Goal: Book appointment/travel/reservation

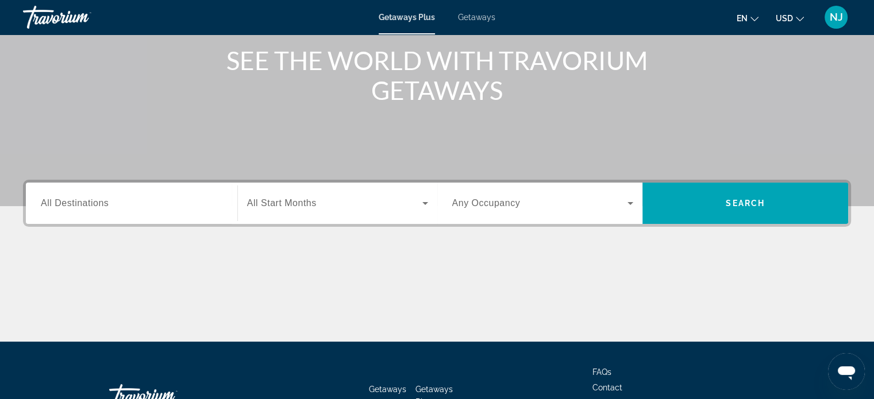
scroll to position [49, 0]
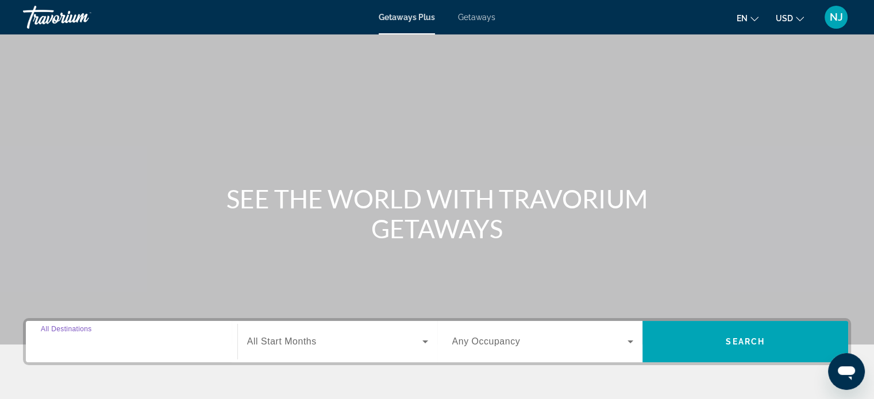
click at [161, 346] on input "Destination All Destinations" at bounding box center [132, 342] width 182 height 14
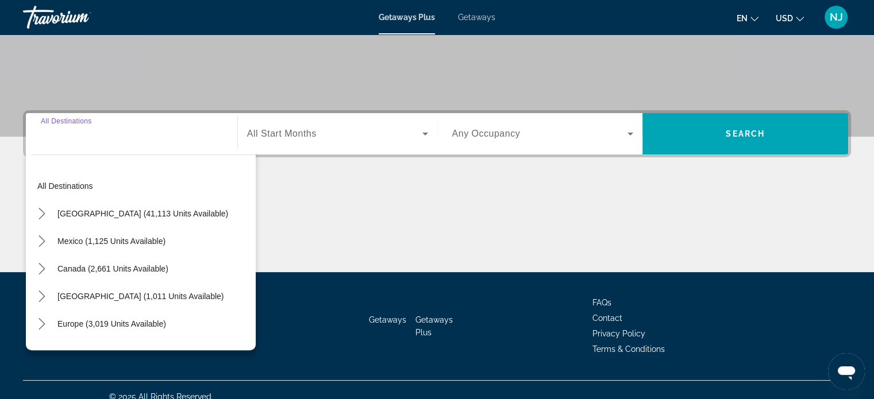
scroll to position [221, 0]
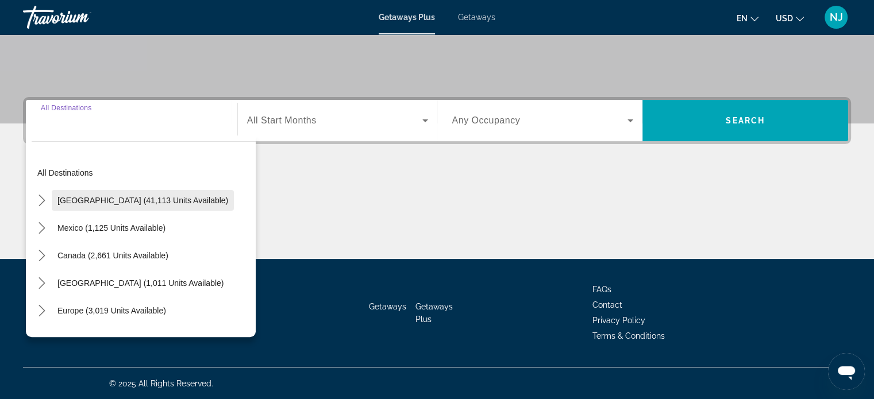
click at [153, 199] on span "United States (41,113 units available)" at bounding box center [142, 200] width 171 height 9
type input "**********"
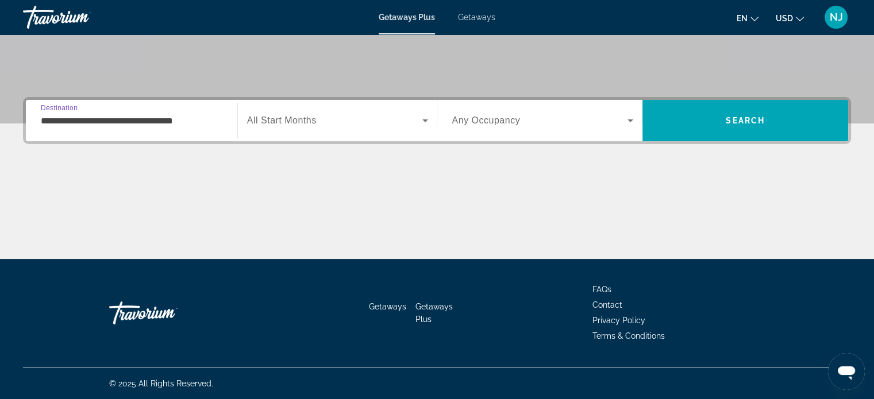
click at [333, 118] on span "Search widget" at bounding box center [334, 121] width 175 height 14
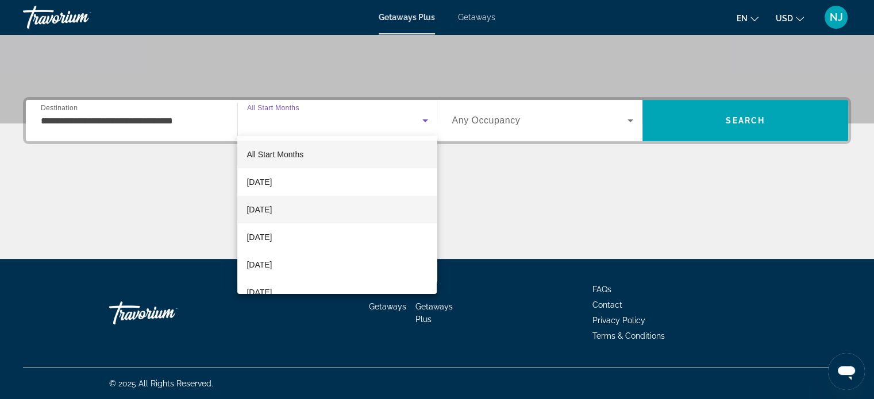
click at [325, 207] on mat-option "November 2025" at bounding box center [336, 210] width 199 height 28
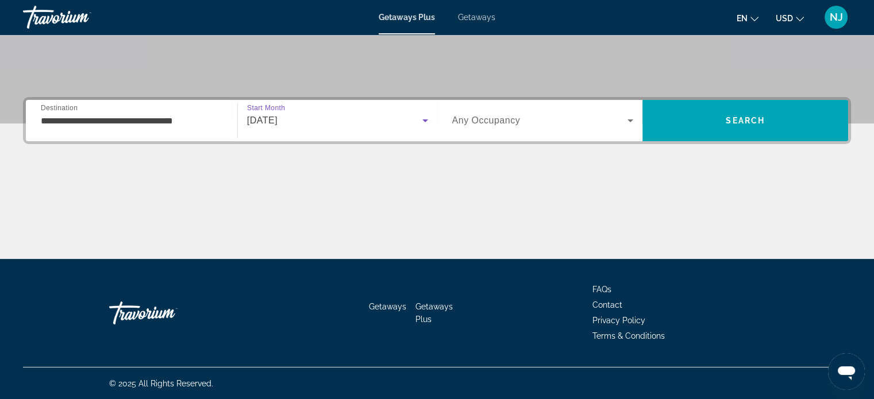
click at [543, 126] on span "Search widget" at bounding box center [540, 121] width 176 height 14
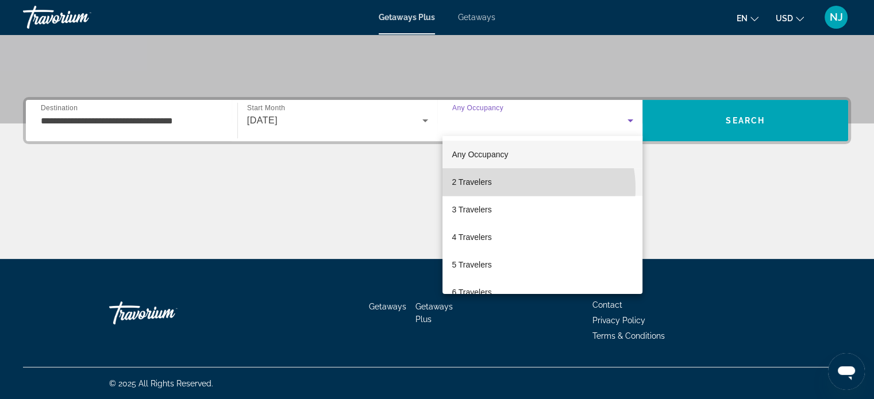
click at [517, 188] on mat-option "2 Travelers" at bounding box center [542, 182] width 200 height 28
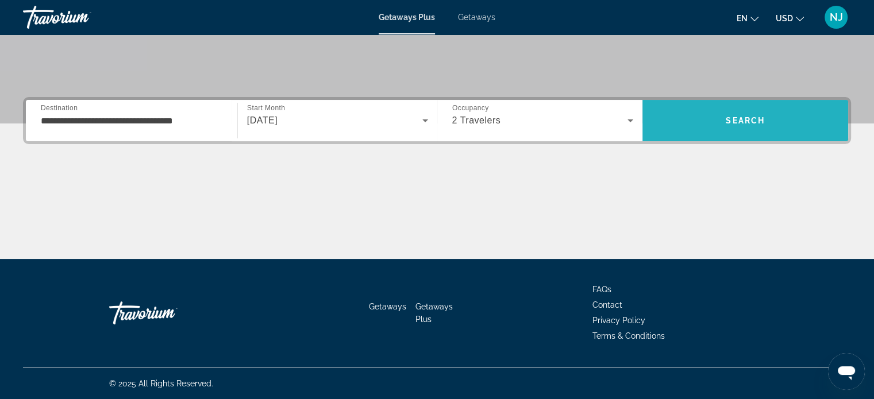
click at [706, 128] on span "Search" at bounding box center [745, 121] width 206 height 28
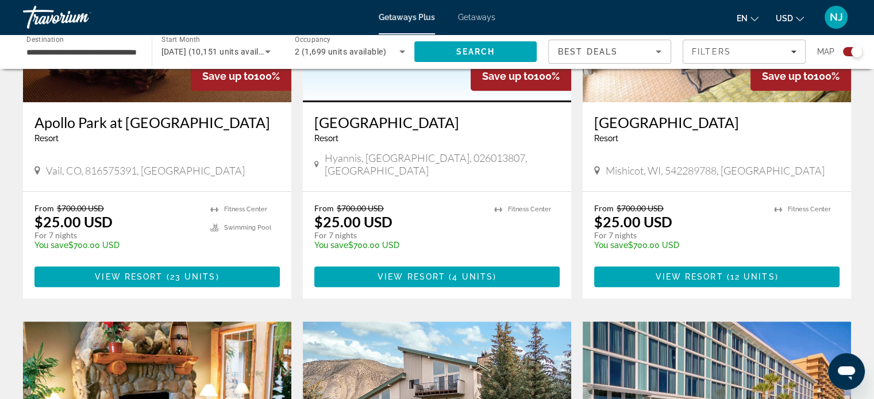
scroll to position [402, 0]
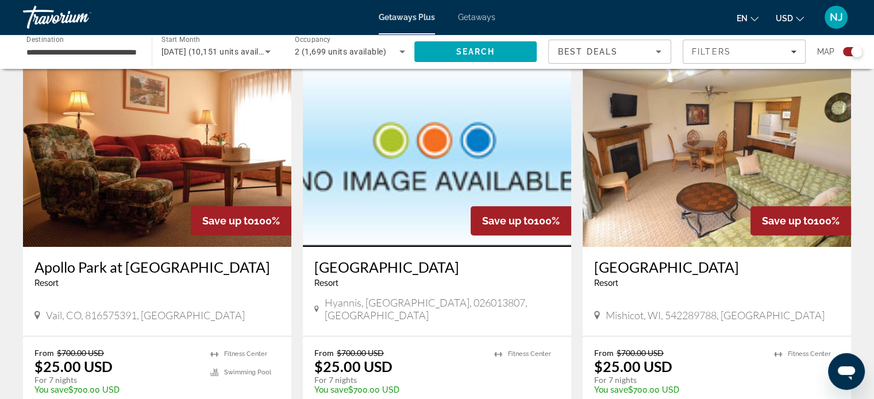
click at [489, 18] on span "Getaways" at bounding box center [476, 17] width 37 height 9
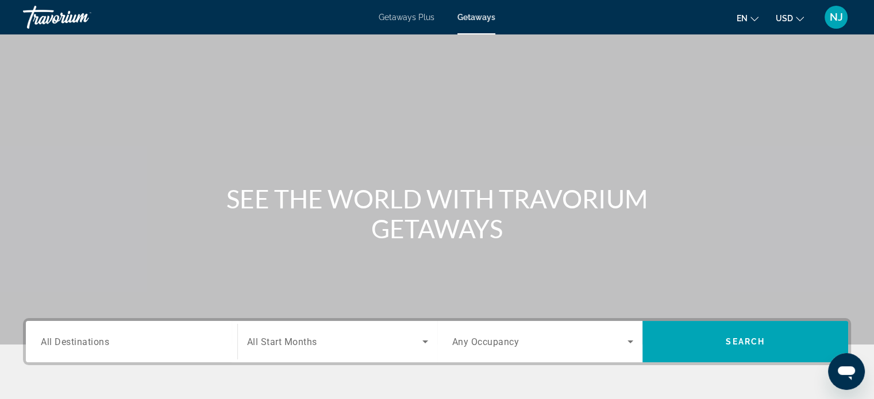
click at [94, 346] on span "All Destinations" at bounding box center [75, 341] width 68 height 11
click at [94, 346] on input "Destination All Destinations" at bounding box center [132, 342] width 182 height 14
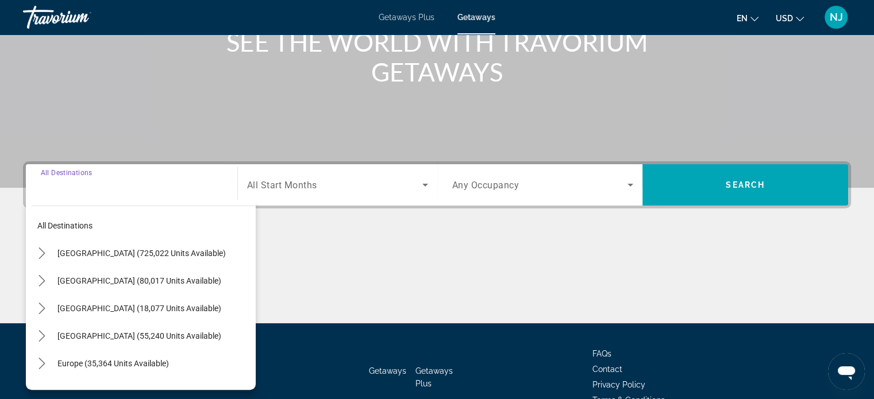
scroll to position [221, 0]
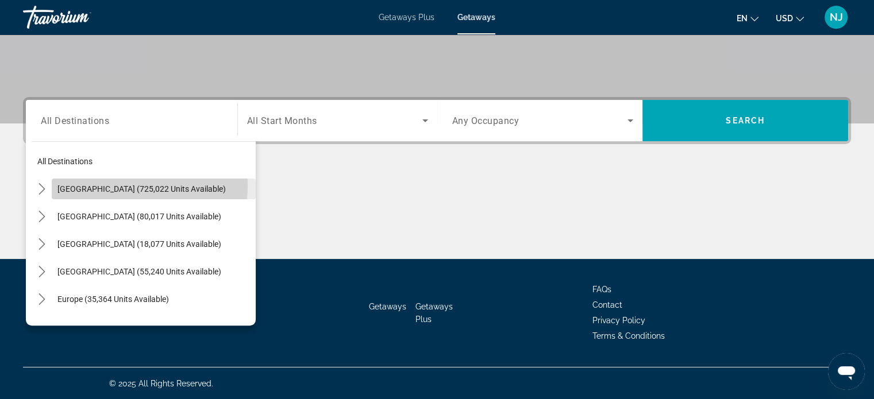
click at [121, 185] on span "United States (725,022 units available)" at bounding box center [141, 188] width 168 height 9
type input "**********"
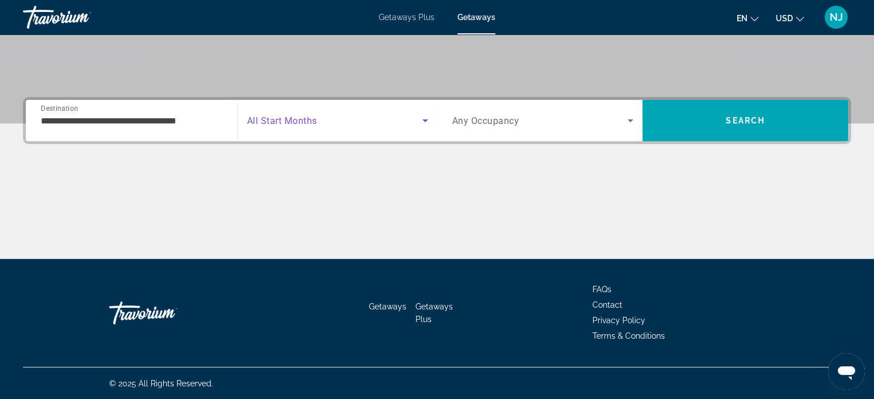
click at [326, 117] on span "Search widget" at bounding box center [334, 121] width 175 height 14
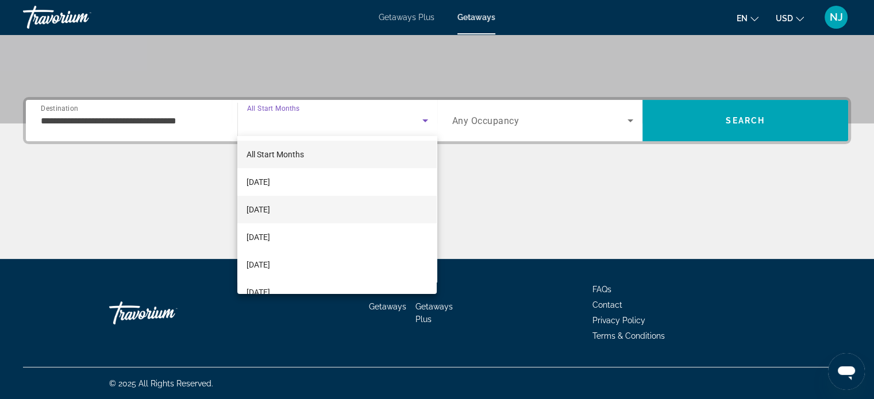
click at [270, 204] on span "November 2025" at bounding box center [258, 210] width 24 height 14
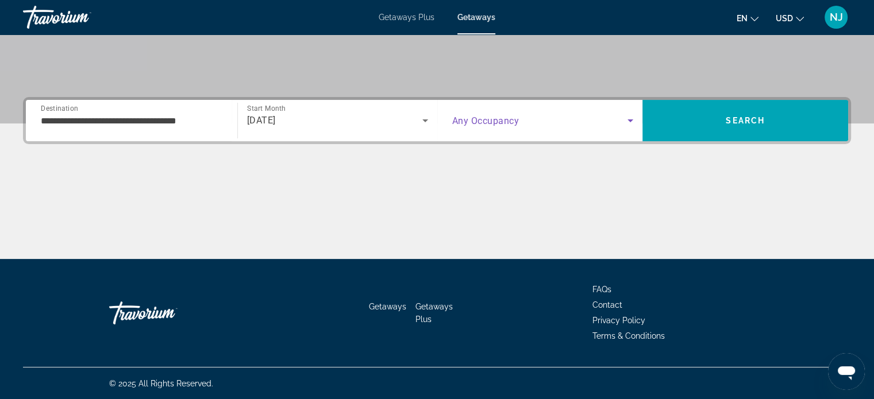
click at [551, 126] on span "Search widget" at bounding box center [540, 121] width 176 height 14
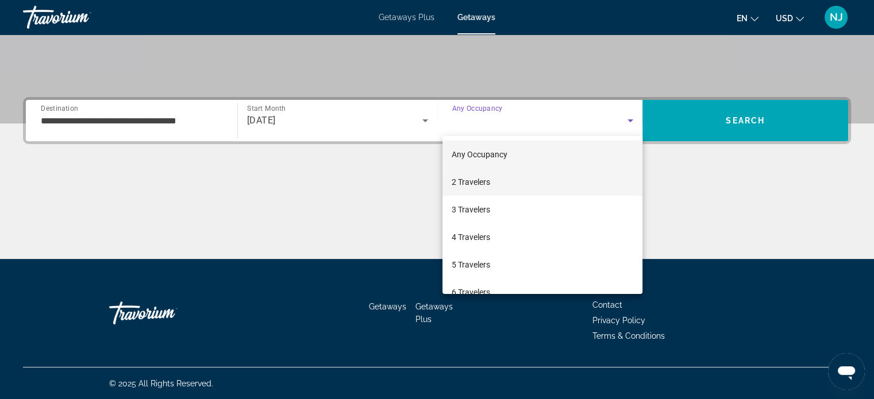
click at [503, 187] on mat-option "2 Travelers" at bounding box center [542, 182] width 200 height 28
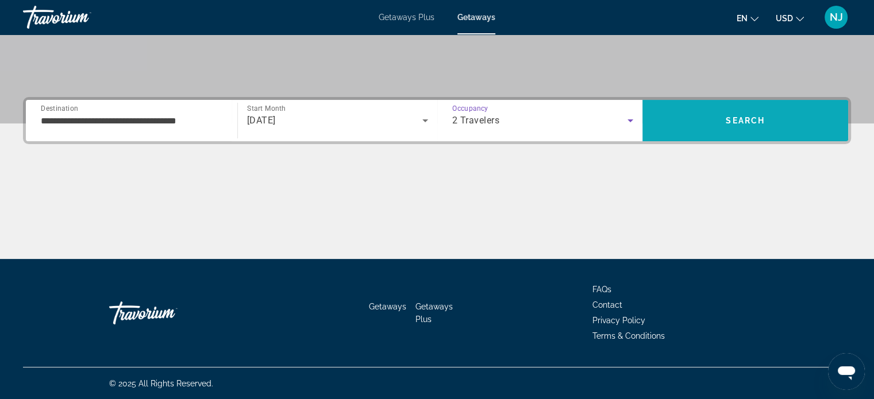
click at [765, 112] on span "Search" at bounding box center [745, 121] width 206 height 28
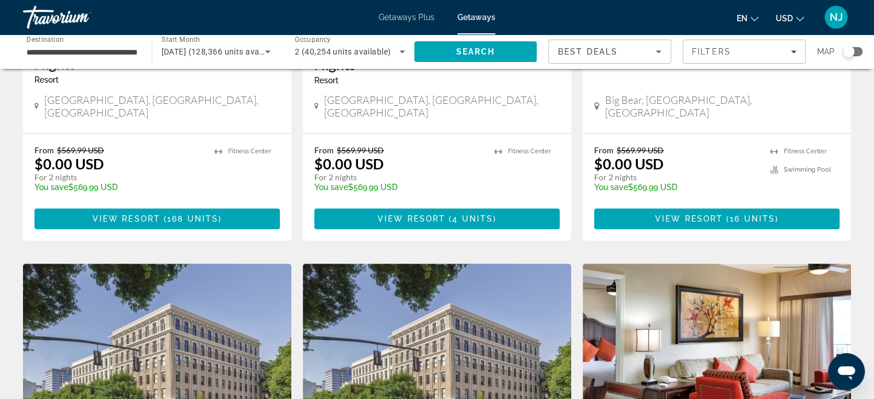
scroll to position [689, 0]
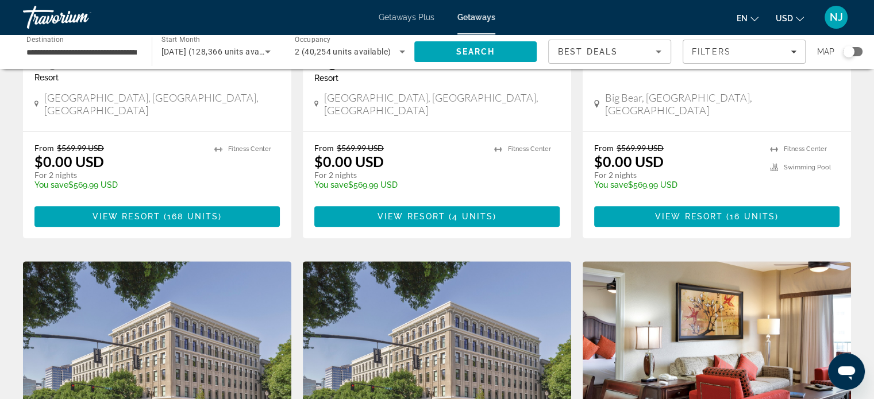
click at [95, 52] on input "**********" at bounding box center [81, 52] width 110 height 14
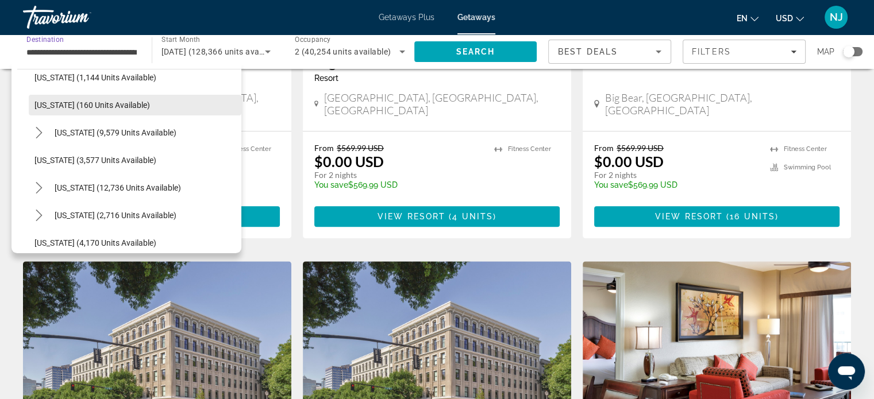
scroll to position [574, 0]
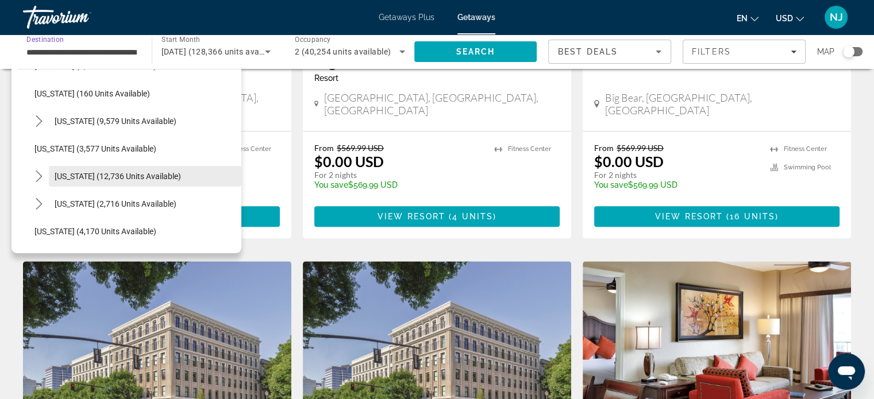
click at [130, 183] on span "Select destination: Nevada (12,736 units available)" at bounding box center [145, 177] width 192 height 28
type input "**********"
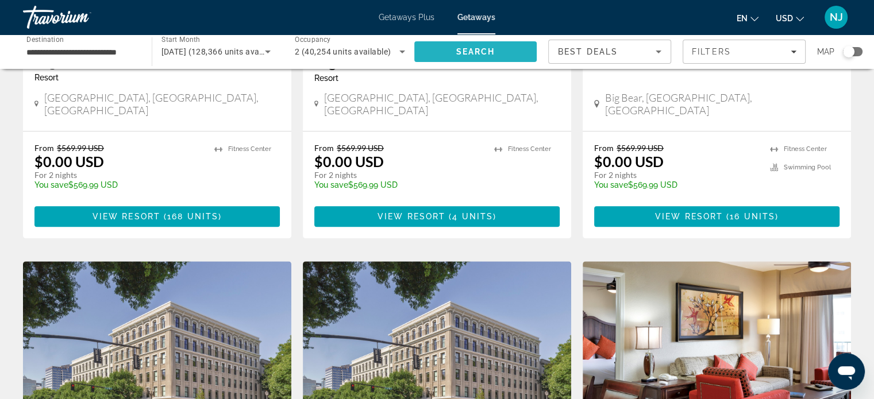
click at [484, 49] on span "Search" at bounding box center [475, 51] width 39 height 9
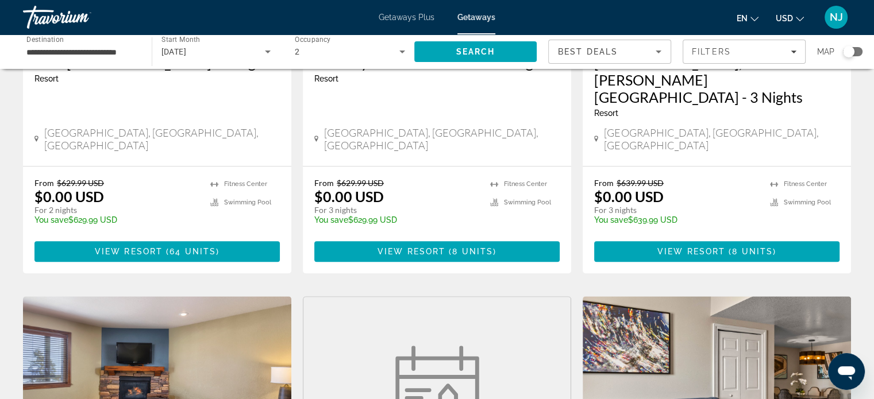
scroll to position [747, 0]
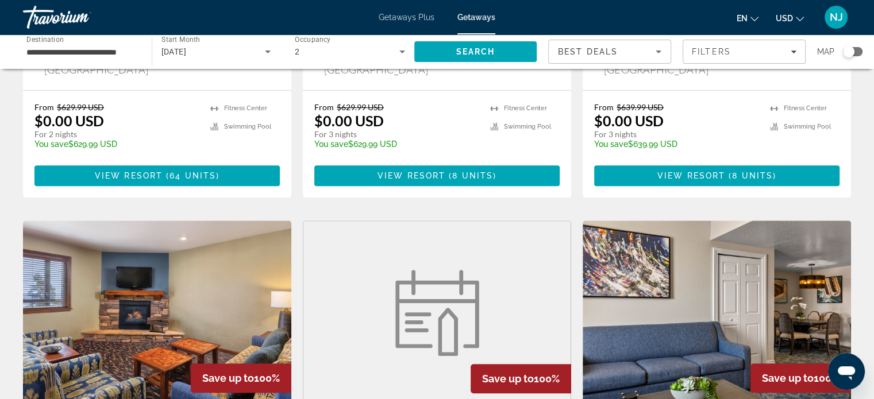
click at [835, 166] on div "Save up to 100% OYO Hotel & Casino Las Vegas - 3 Nights Resort - This is an adu…" at bounding box center [436, 212] width 839 height 1700
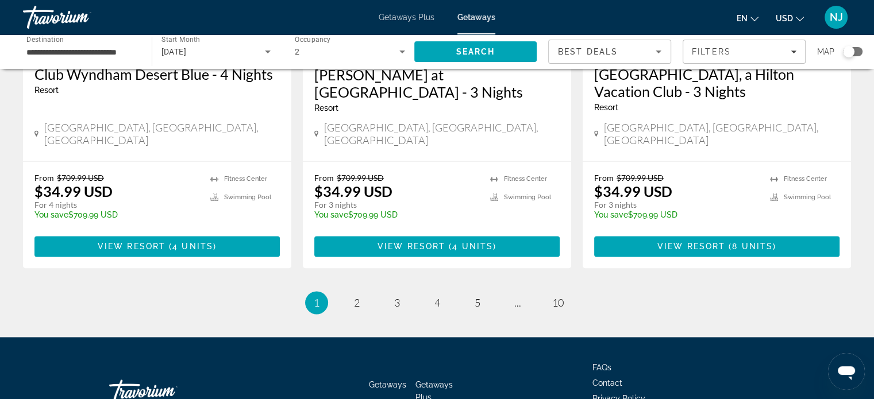
scroll to position [1528, 0]
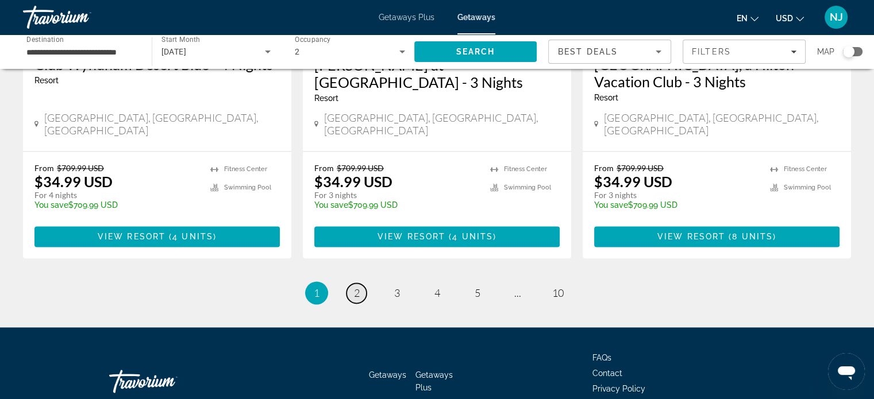
click at [358, 287] on span "2" at bounding box center [357, 293] width 6 height 13
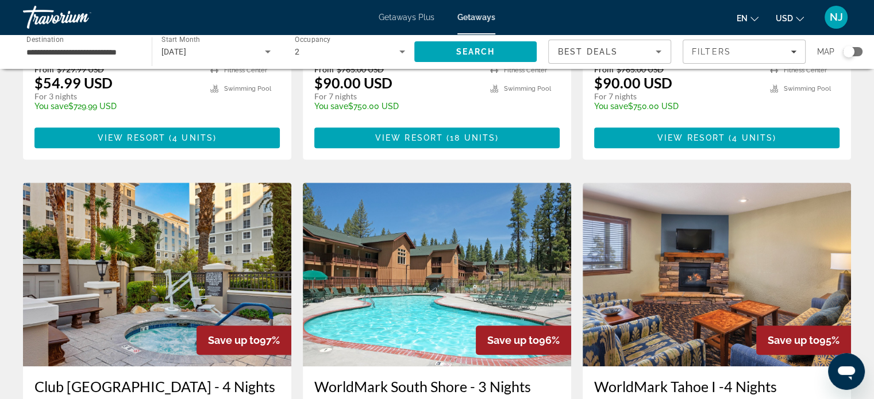
scroll to position [804, 0]
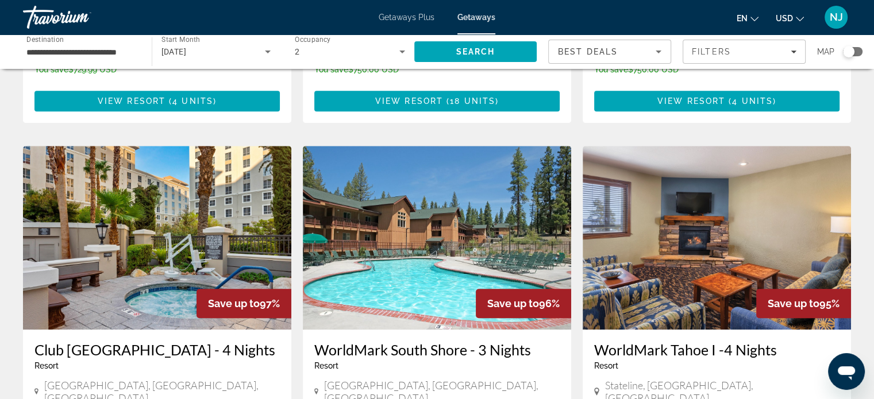
click at [783, 358] on div "WorldMark Tahoe I -4 Nights Resort - This is an adults only resort Stateline, N…" at bounding box center [716, 374] width 268 height 89
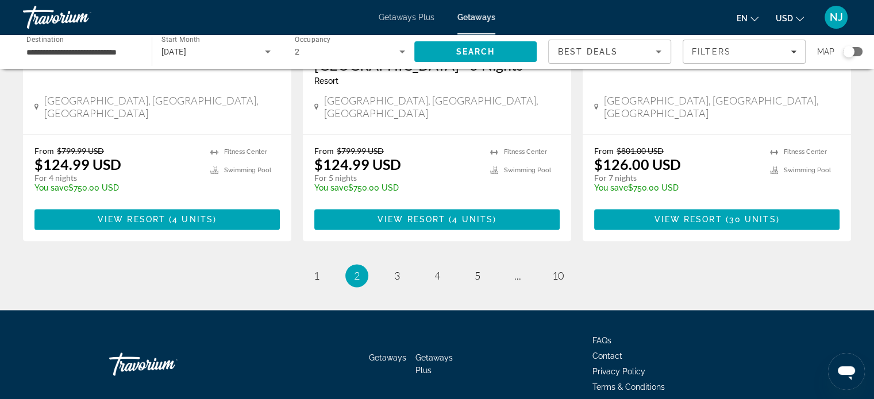
scroll to position [1527, 0]
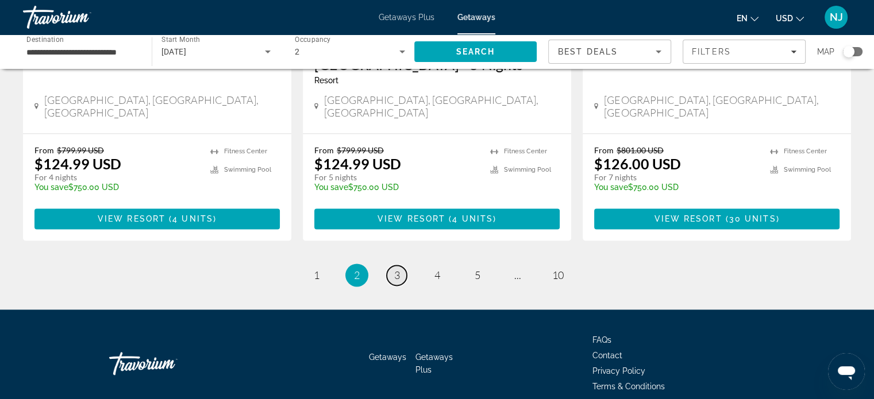
click at [400, 265] on link "page 3" at bounding box center [397, 275] width 20 height 20
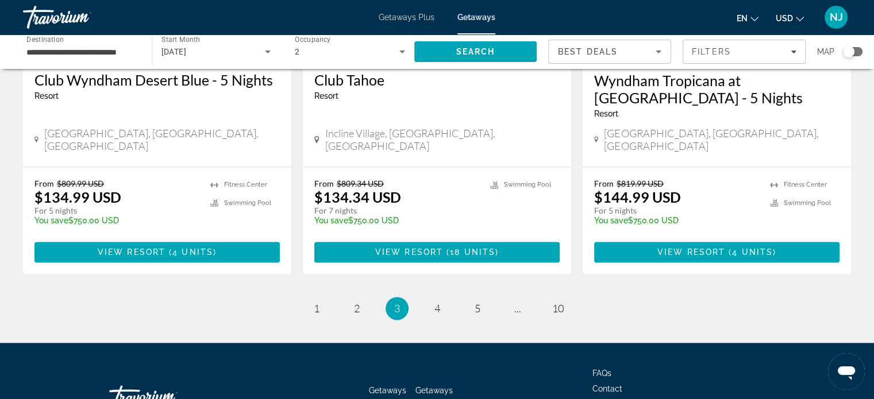
scroll to position [1528, 0]
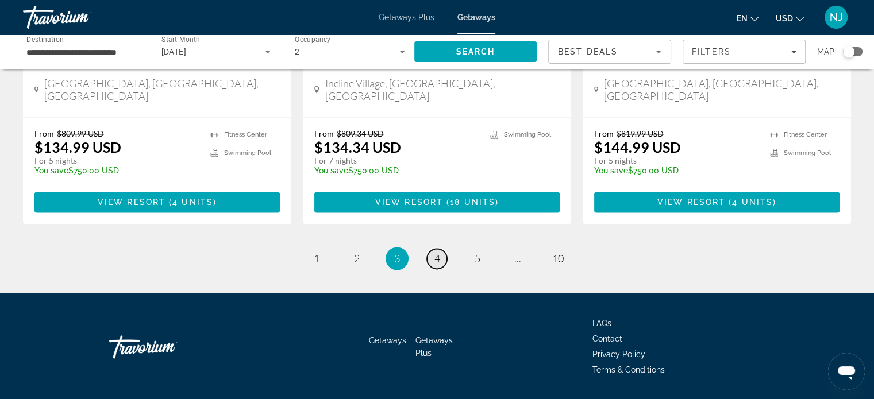
click at [444, 249] on link "page 4" at bounding box center [437, 259] width 20 height 20
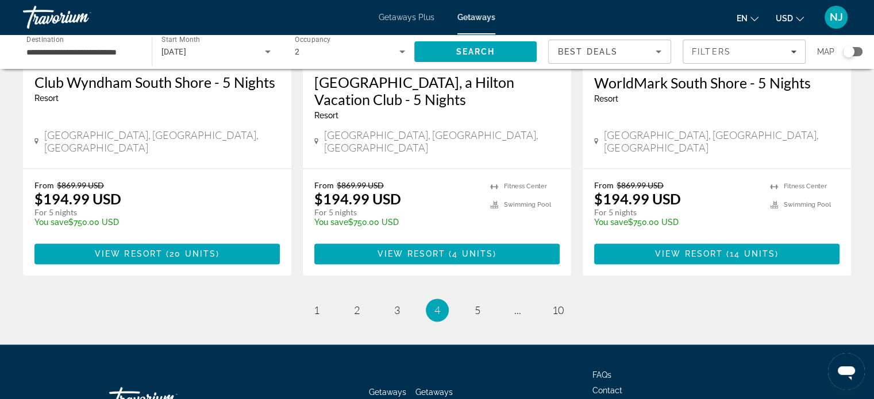
scroll to position [1392, 0]
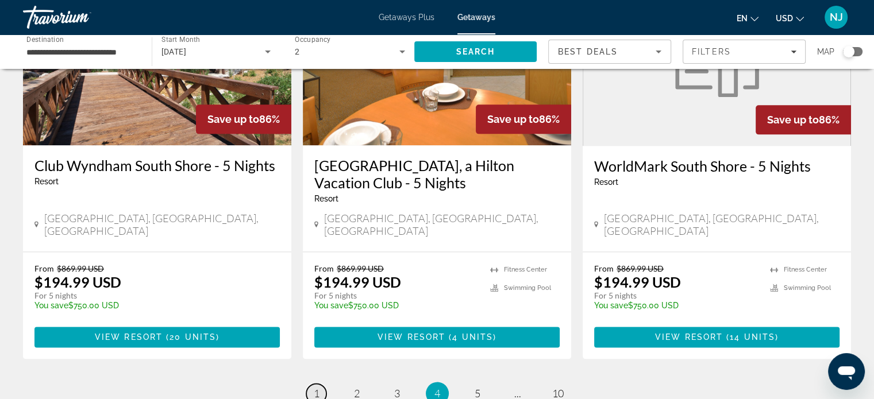
click at [311, 384] on link "page 1" at bounding box center [316, 394] width 20 height 20
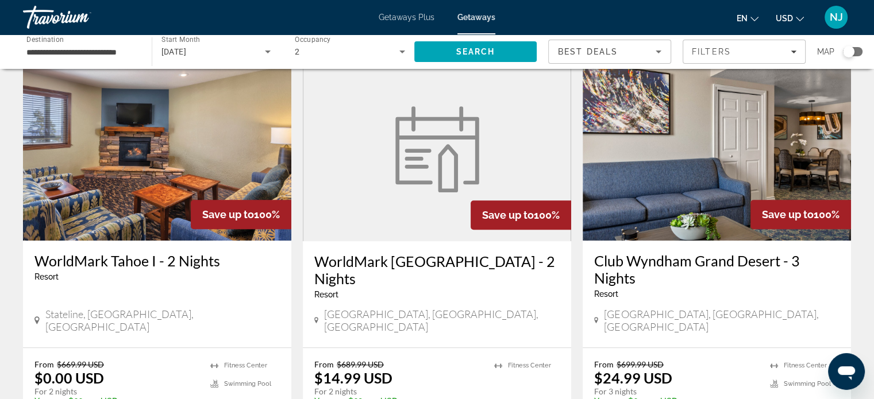
scroll to position [977, 0]
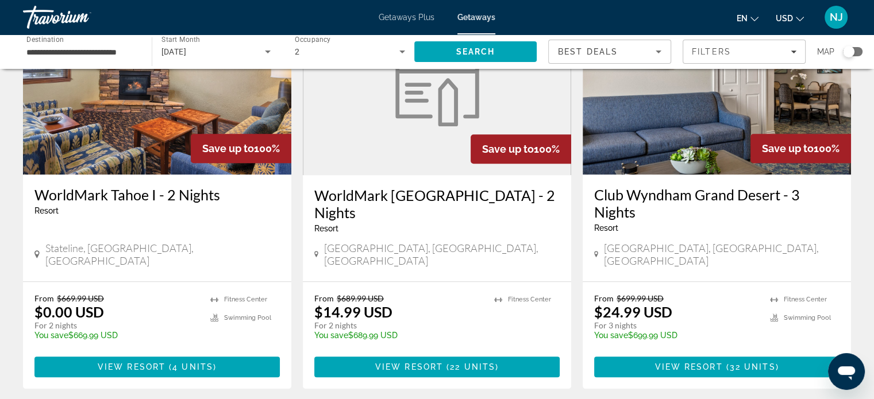
click at [765, 242] on div "Las Vegas, NV, USA" at bounding box center [716, 254] width 245 height 25
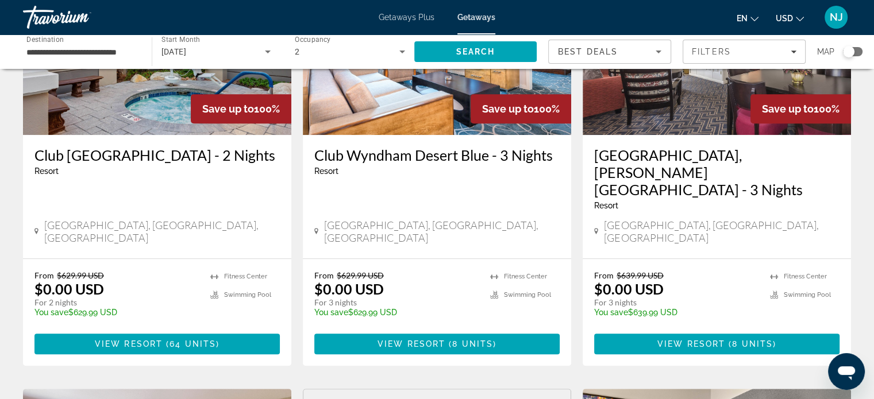
scroll to position [551, 0]
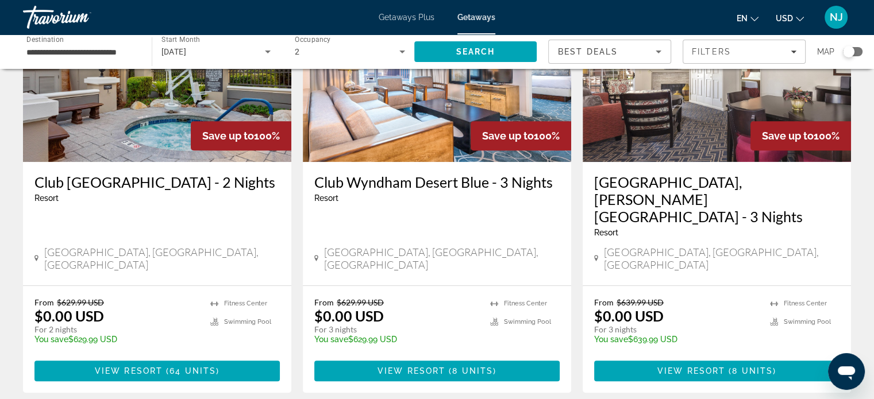
click at [665, 357] on span "Main content" at bounding box center [716, 371] width 245 height 28
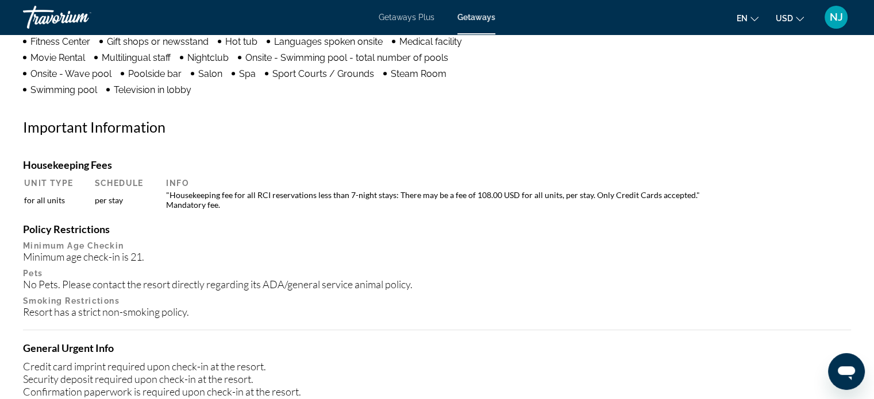
scroll to position [1206, 0]
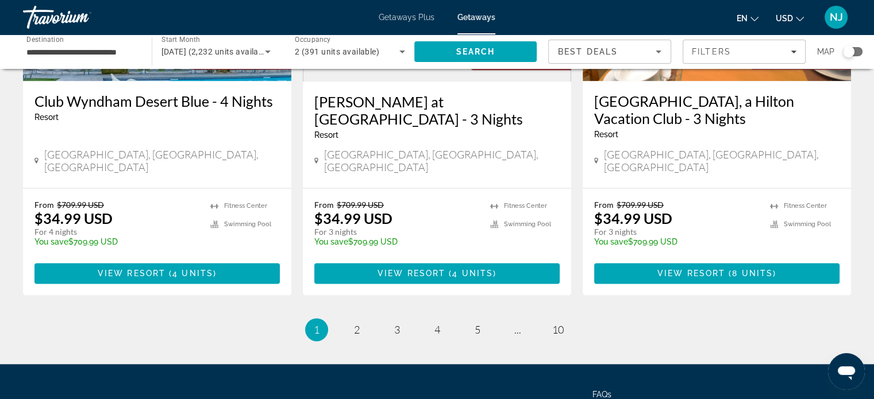
scroll to position [1493, 0]
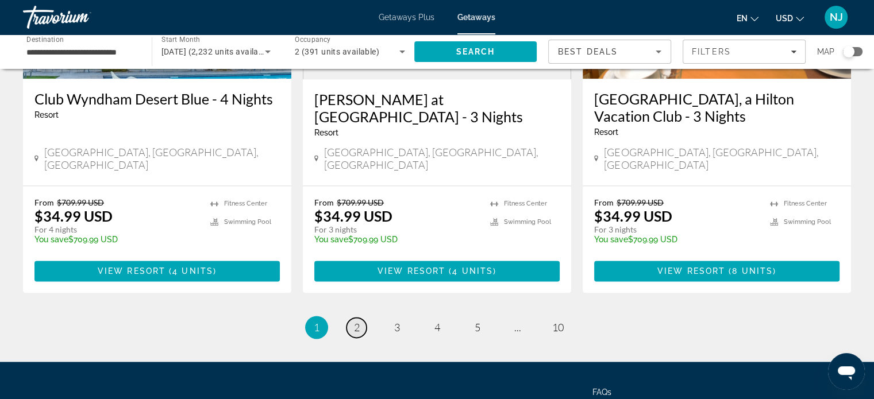
click at [351, 318] on link "page 2" at bounding box center [356, 328] width 20 height 20
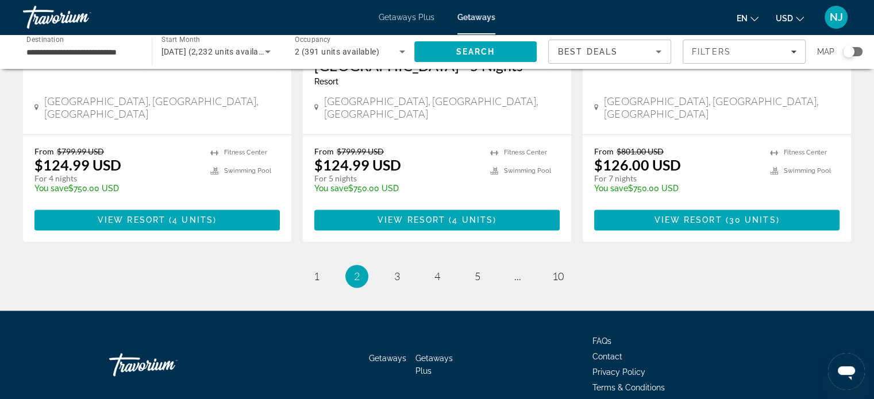
scroll to position [1527, 0]
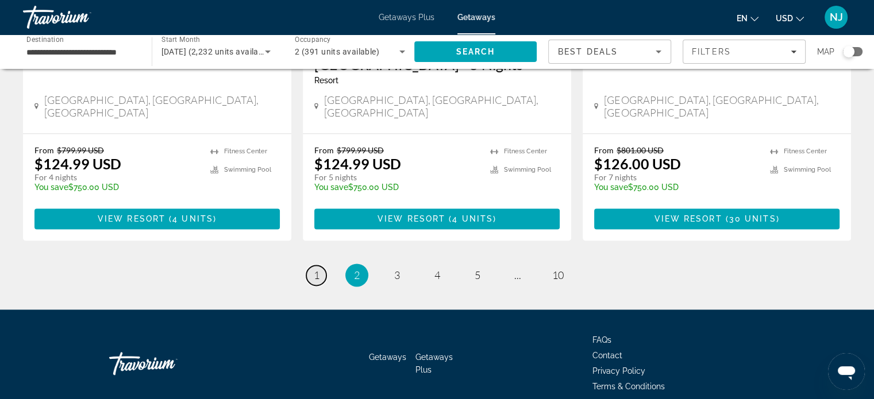
click at [317, 269] on span "1" at bounding box center [317, 275] width 6 height 13
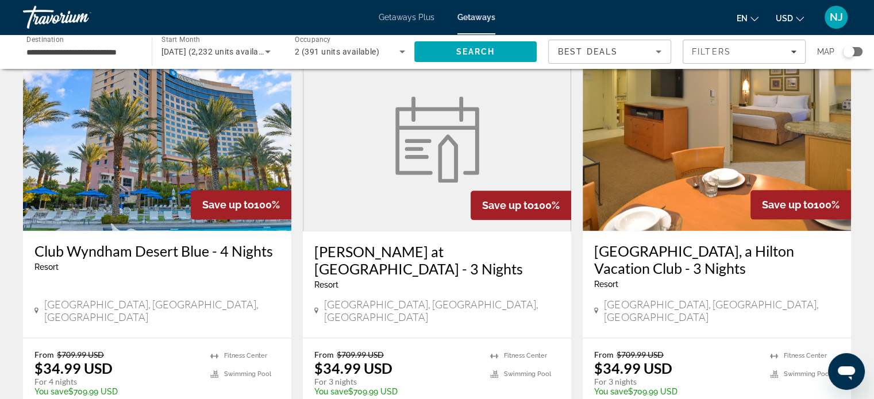
scroll to position [1321, 0]
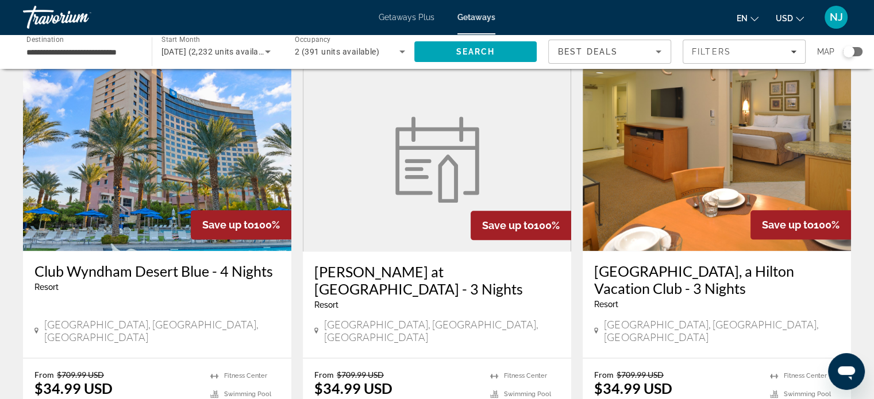
click at [125, 263] on h3 "Club Wyndham Desert Blue - 4 Nights" at bounding box center [156, 271] width 245 height 17
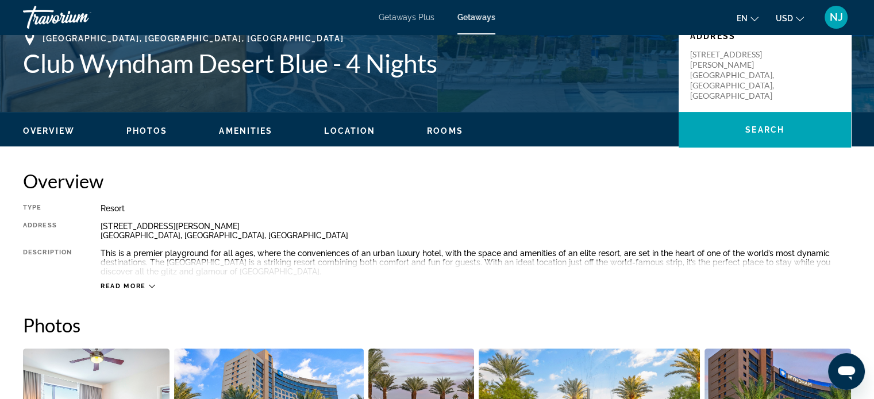
scroll to position [287, 0]
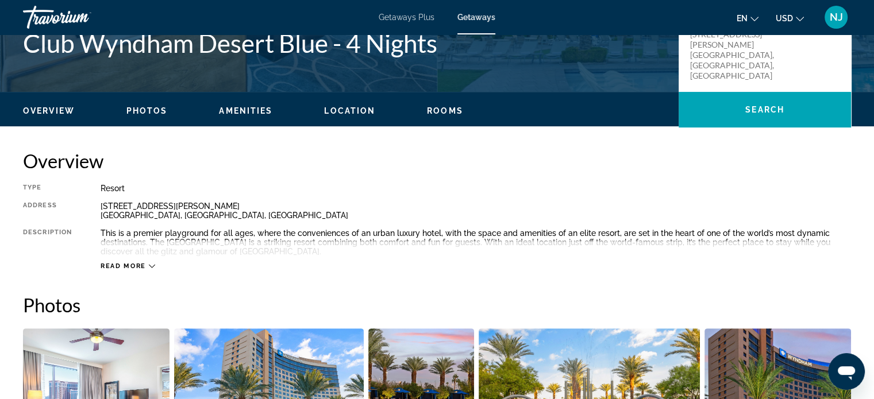
click at [155, 268] on div "Read more" at bounding box center [476, 255] width 750 height 32
click at [149, 268] on icon "Main content" at bounding box center [152, 266] width 6 height 6
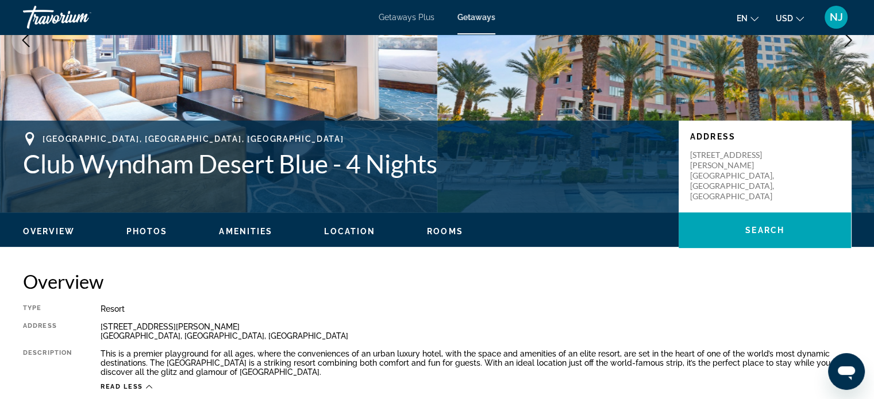
scroll to position [172, 0]
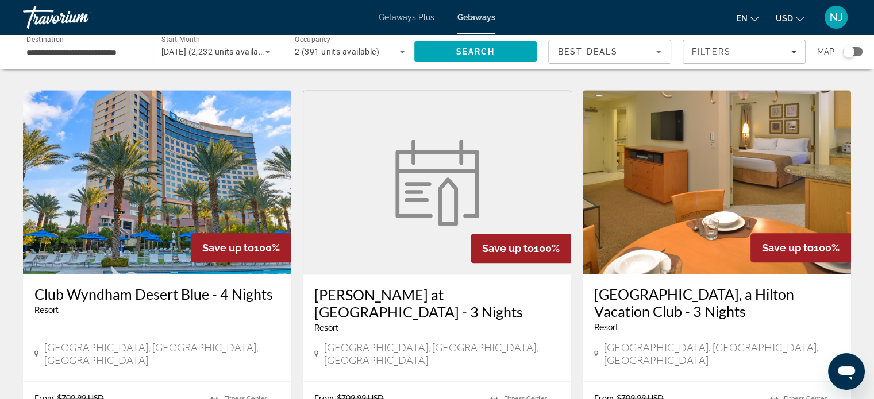
scroll to position [1470, 0]
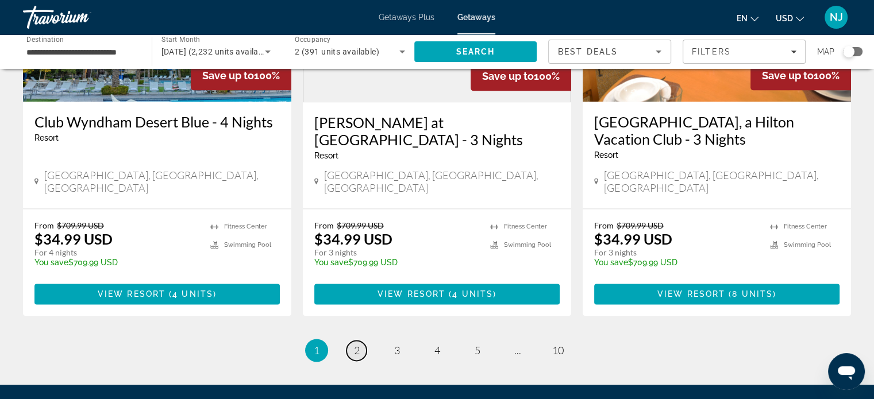
click at [358, 344] on span "2" at bounding box center [357, 350] width 6 height 13
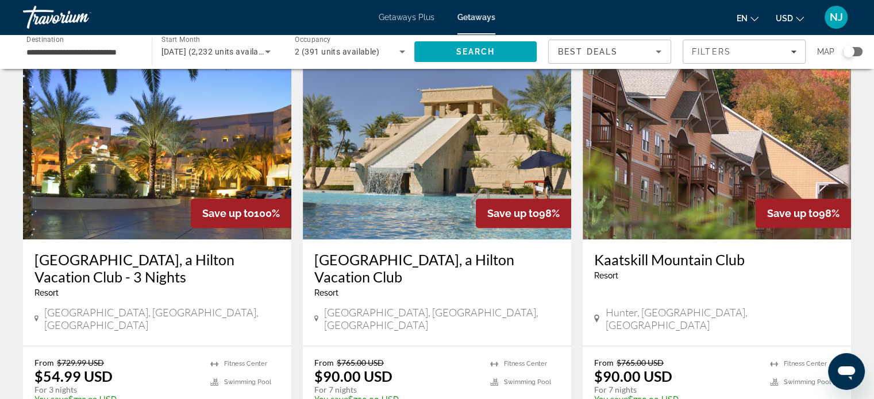
scroll to position [517, 0]
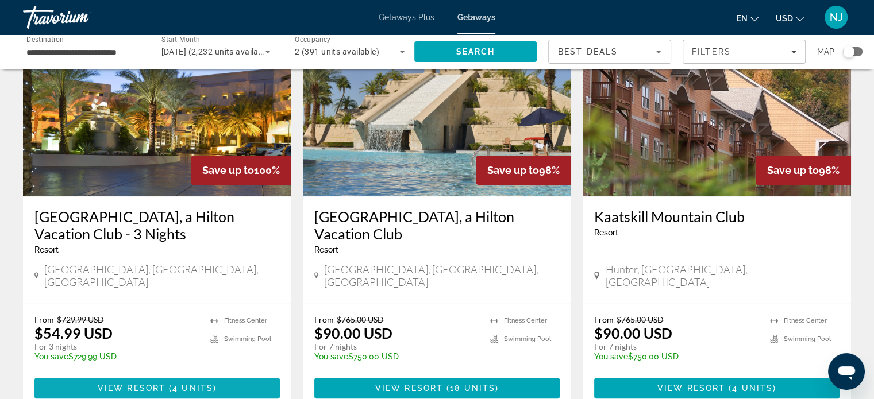
click at [102, 384] on span "View Resort" at bounding box center [132, 388] width 68 height 9
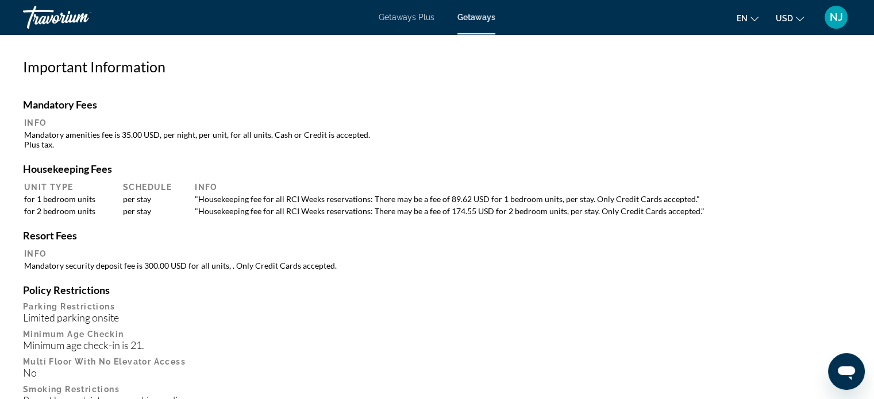
scroll to position [953, 0]
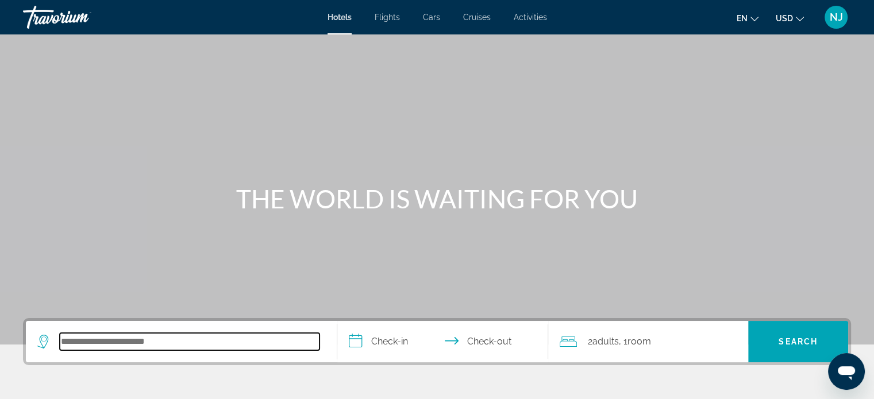
click at [116, 341] on input "Search hotel destination" at bounding box center [190, 341] width 260 height 17
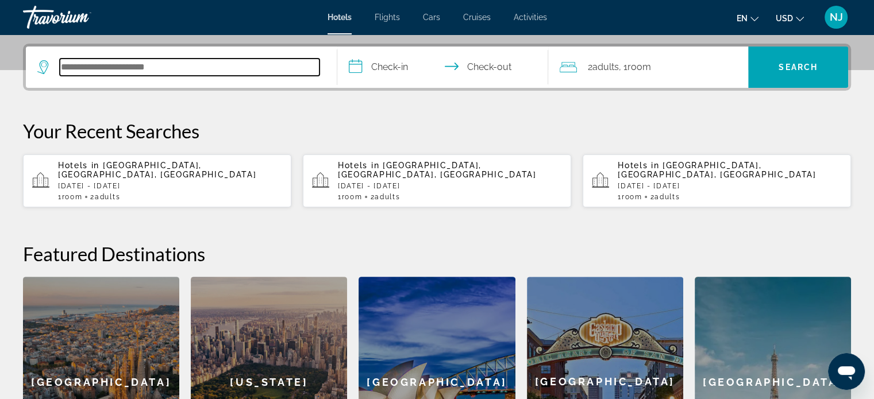
scroll to position [280, 0]
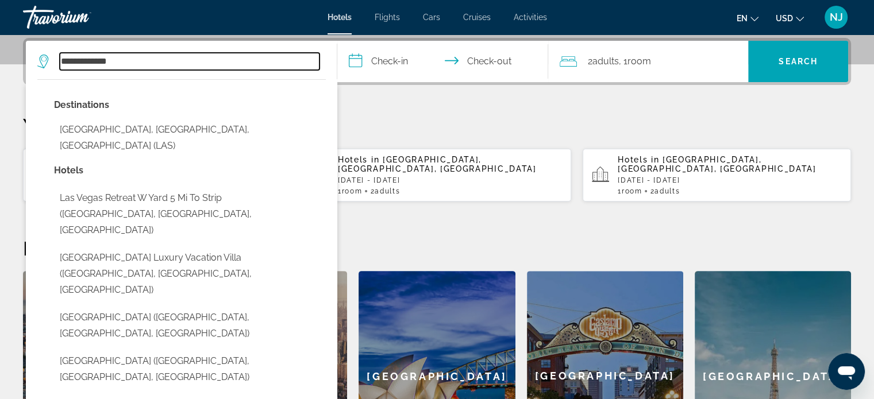
type input "**********"
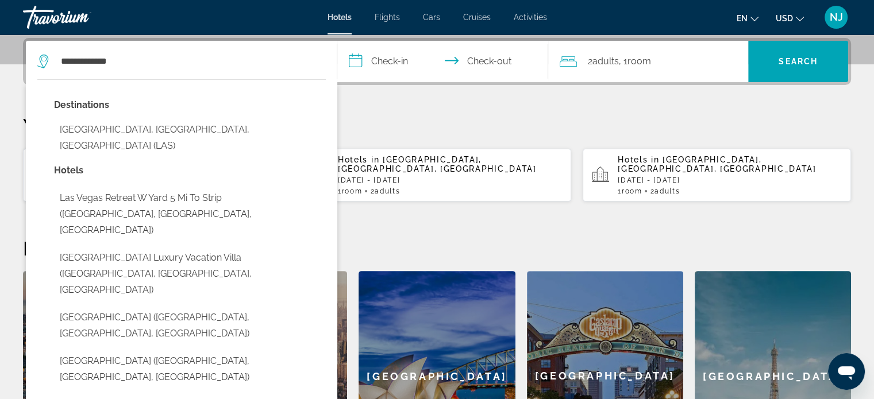
click at [395, 60] on input "**********" at bounding box center [445, 63] width 216 height 45
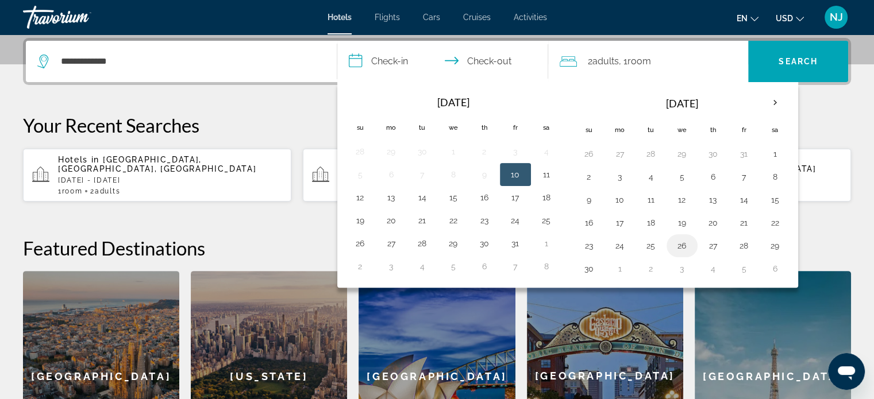
click at [673, 247] on button "26" at bounding box center [682, 246] width 18 height 16
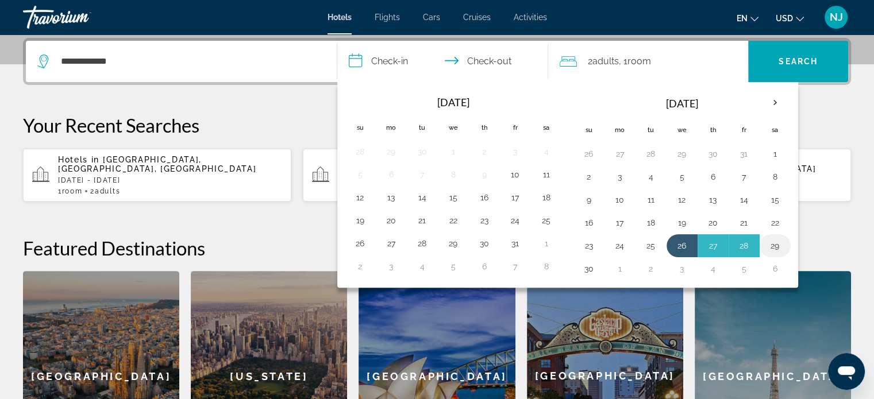
click at [774, 244] on button "29" at bounding box center [775, 246] width 18 height 16
type input "**********"
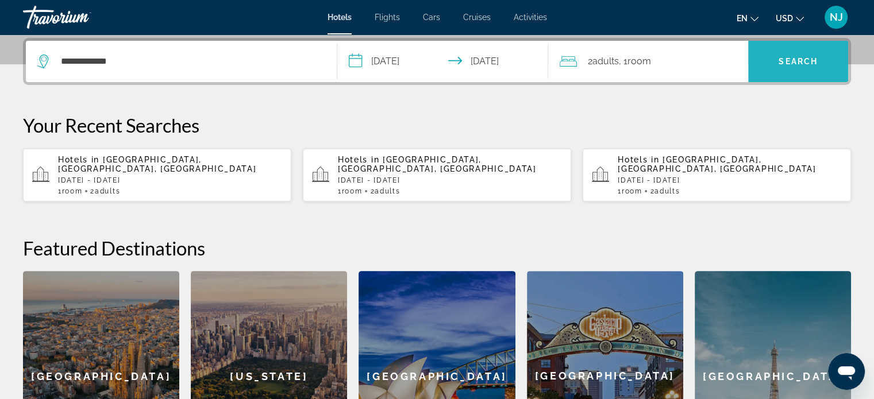
click at [791, 60] on span "Search" at bounding box center [797, 61] width 39 height 9
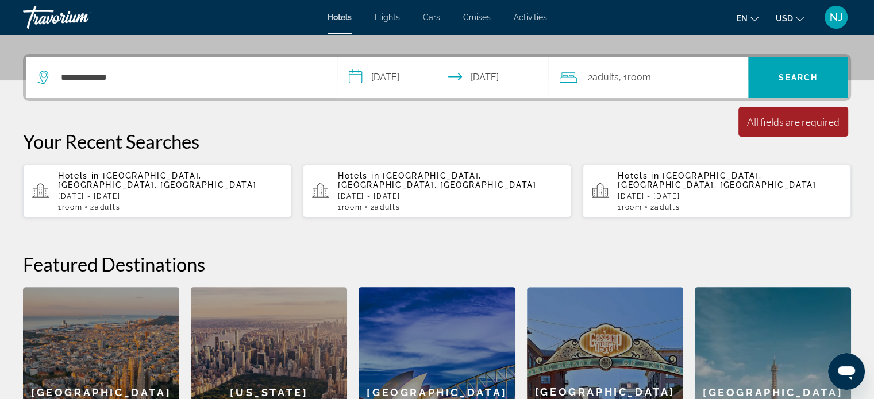
scroll to position [223, 0]
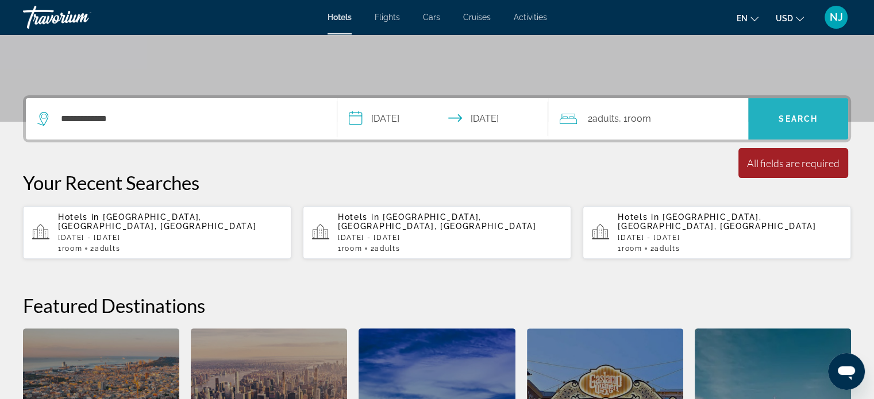
click at [797, 112] on span "Search" at bounding box center [798, 119] width 100 height 28
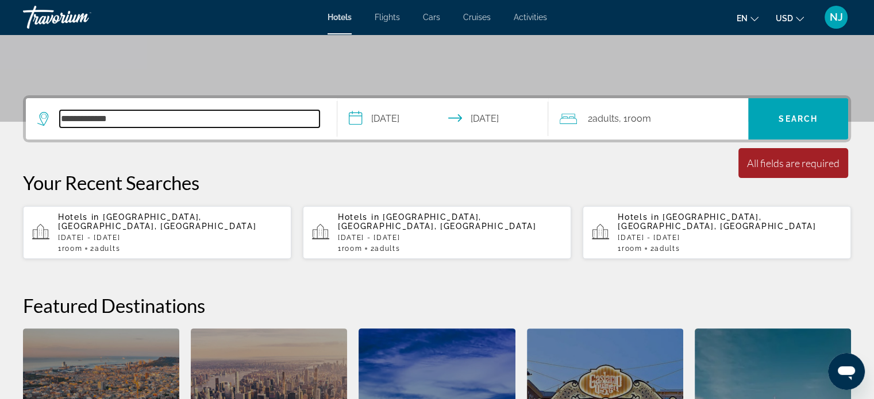
click at [168, 122] on input "**********" at bounding box center [190, 118] width 260 height 17
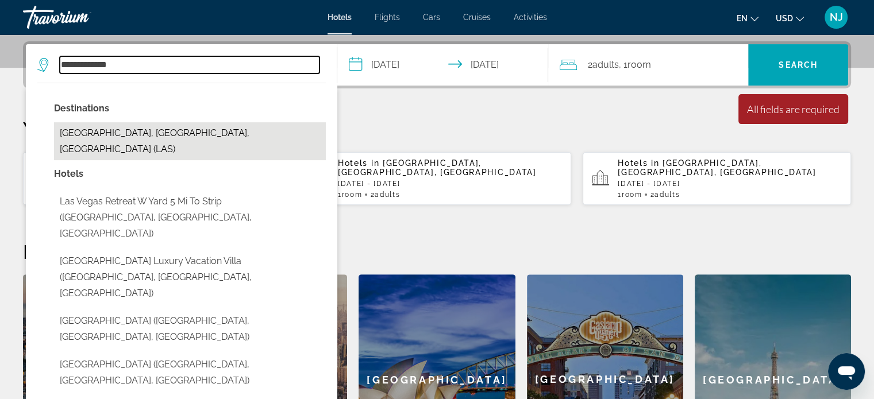
scroll to position [280, 0]
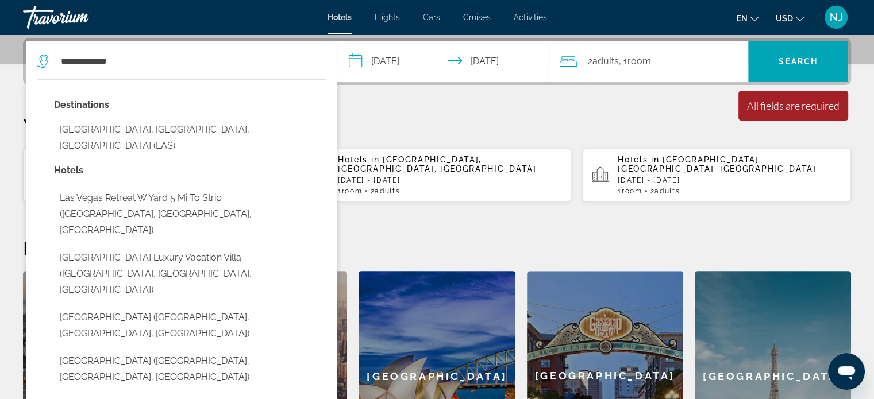
click at [634, 71] on div "2 Adult Adults , 1 Room rooms" at bounding box center [653, 61] width 188 height 41
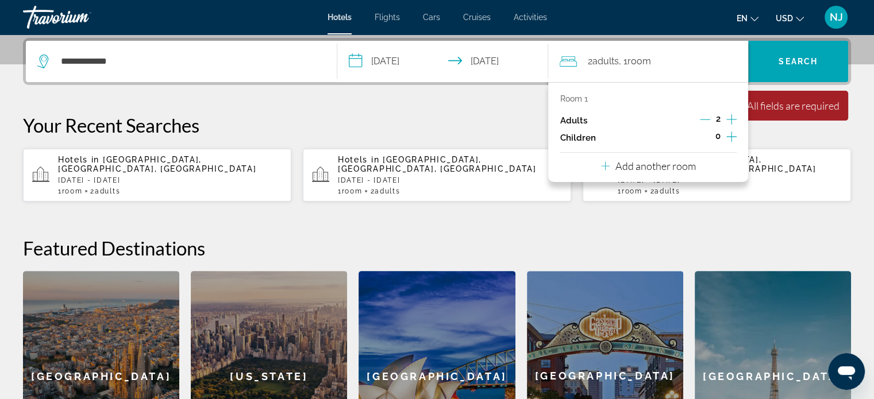
click at [654, 63] on div "2 Adult Adults , 1 Room rooms" at bounding box center [653, 61] width 188 height 16
